Goal: Navigation & Orientation: Find specific page/section

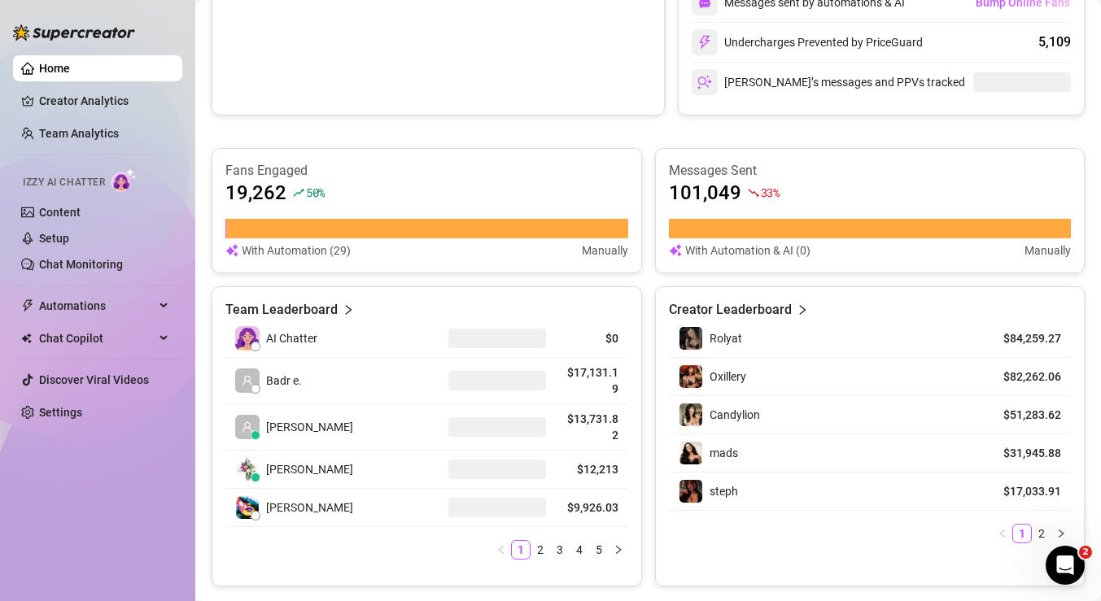
scroll to position [535, 0]
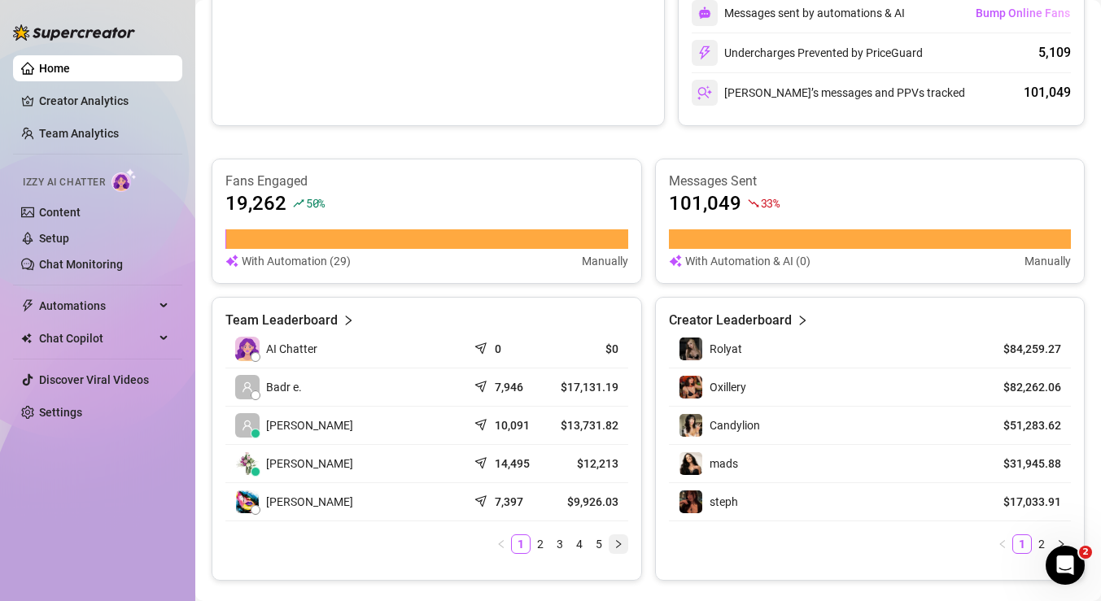
click at [616, 543] on icon "right" at bounding box center [618, 544] width 5 height 8
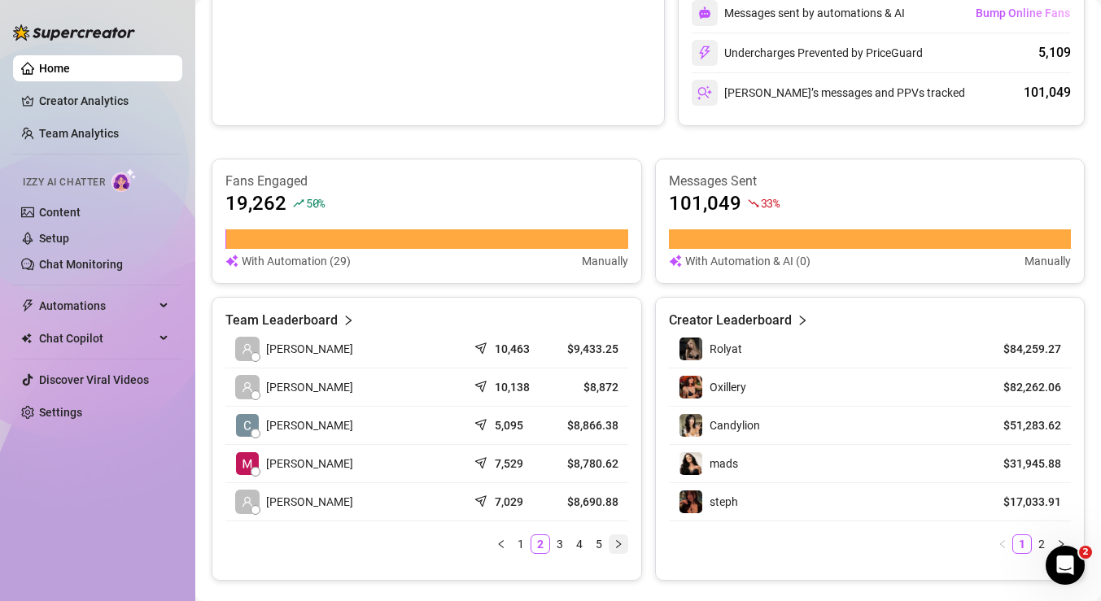
click at [614, 544] on icon "right" at bounding box center [619, 545] width 10 height 10
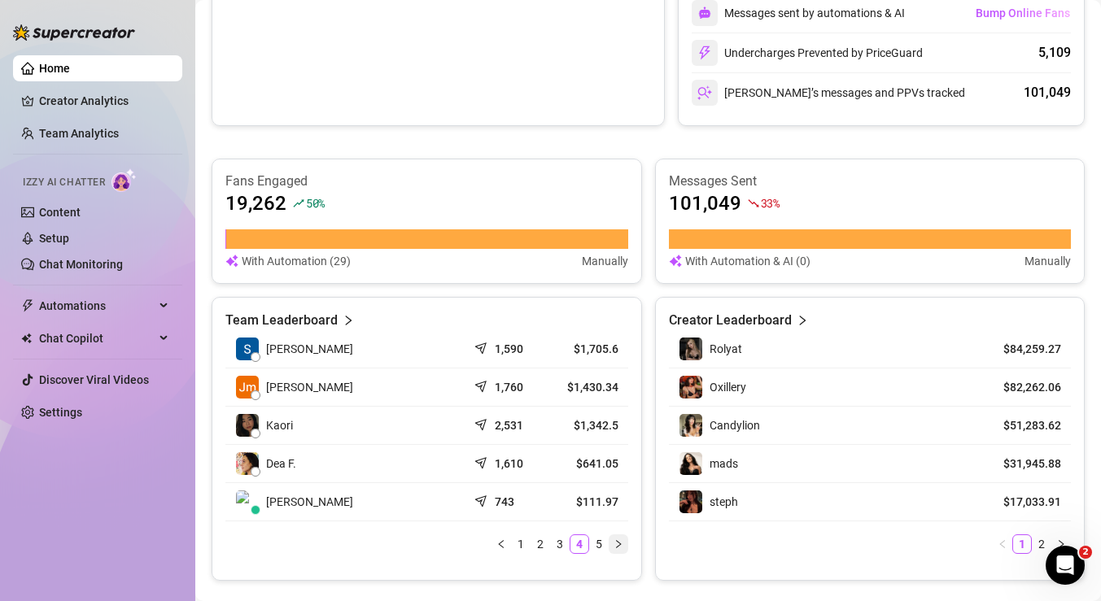
click at [614, 542] on icon "right" at bounding box center [619, 545] width 10 height 10
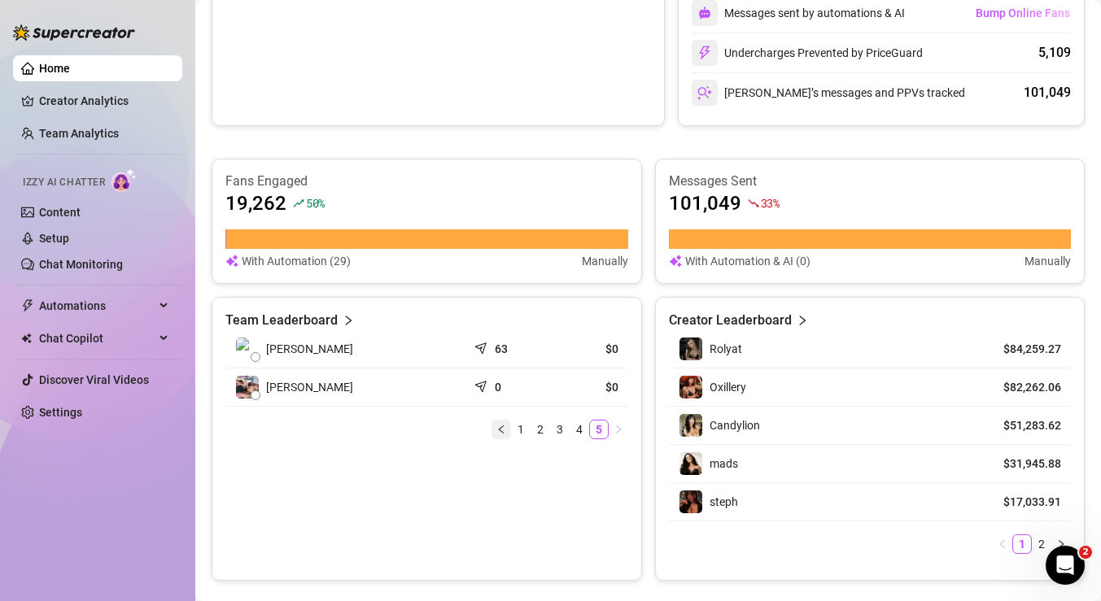
click at [496, 425] on icon "left" at bounding box center [501, 430] width 10 height 10
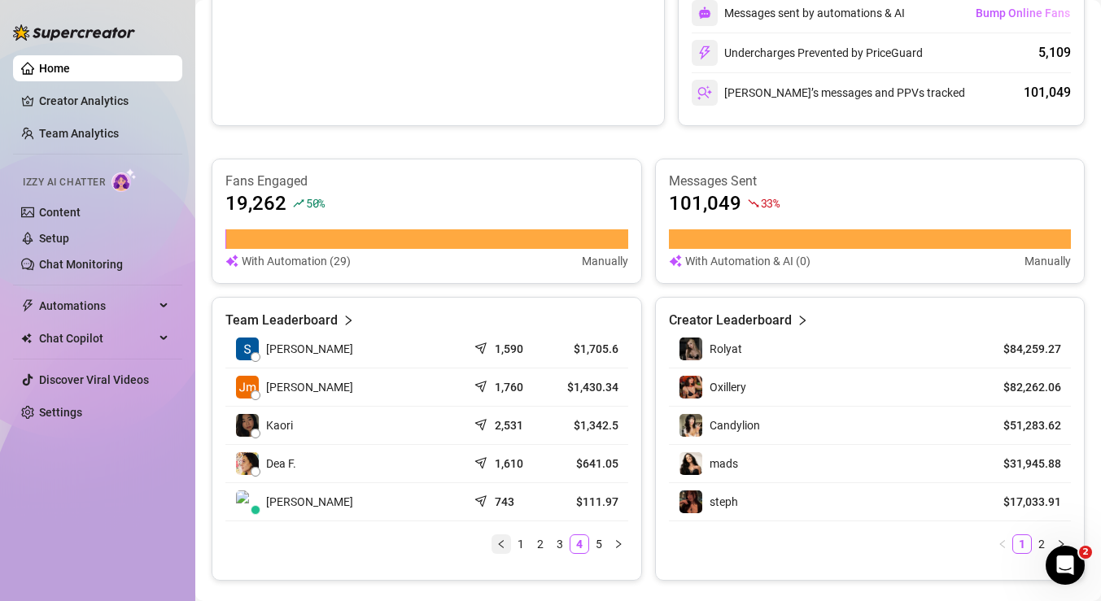
click at [496, 544] on icon "left" at bounding box center [501, 545] width 10 height 10
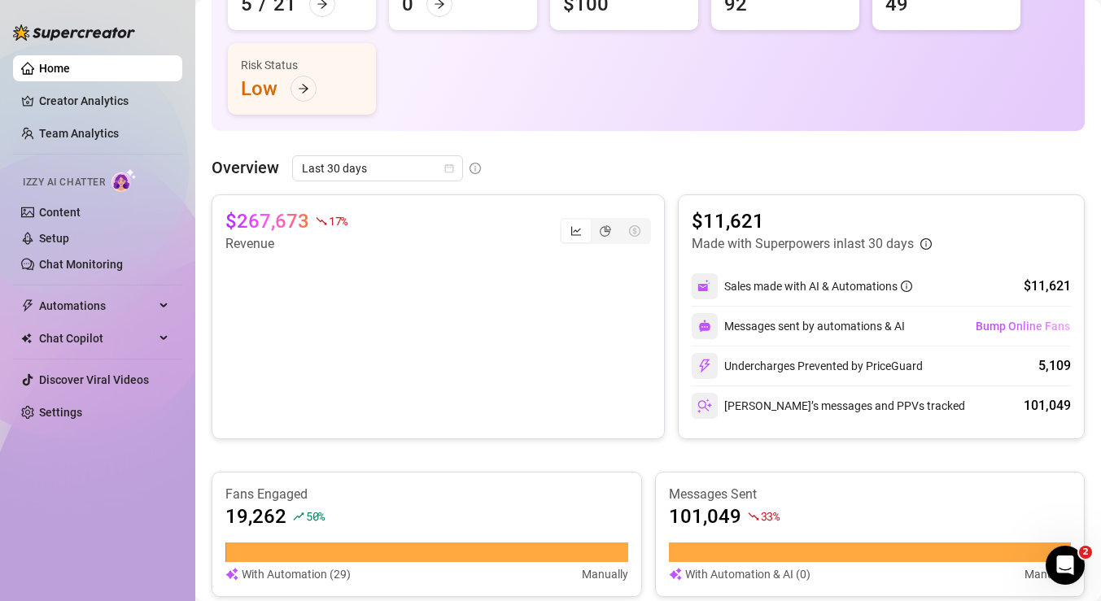
scroll to position [0, 0]
